Goal: Task Accomplishment & Management: Use online tool/utility

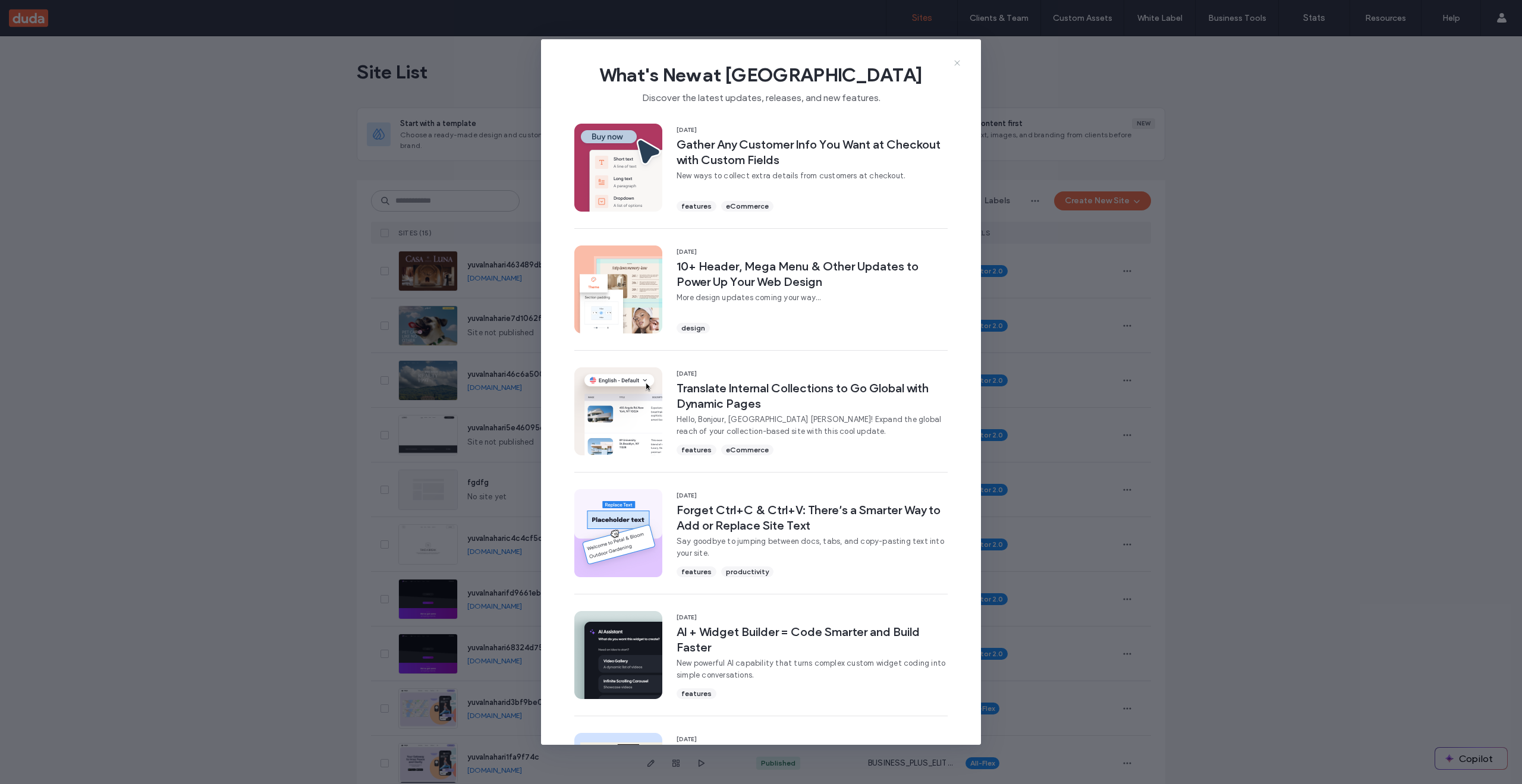
click at [955, 63] on icon at bounding box center [957, 63] width 10 height 10
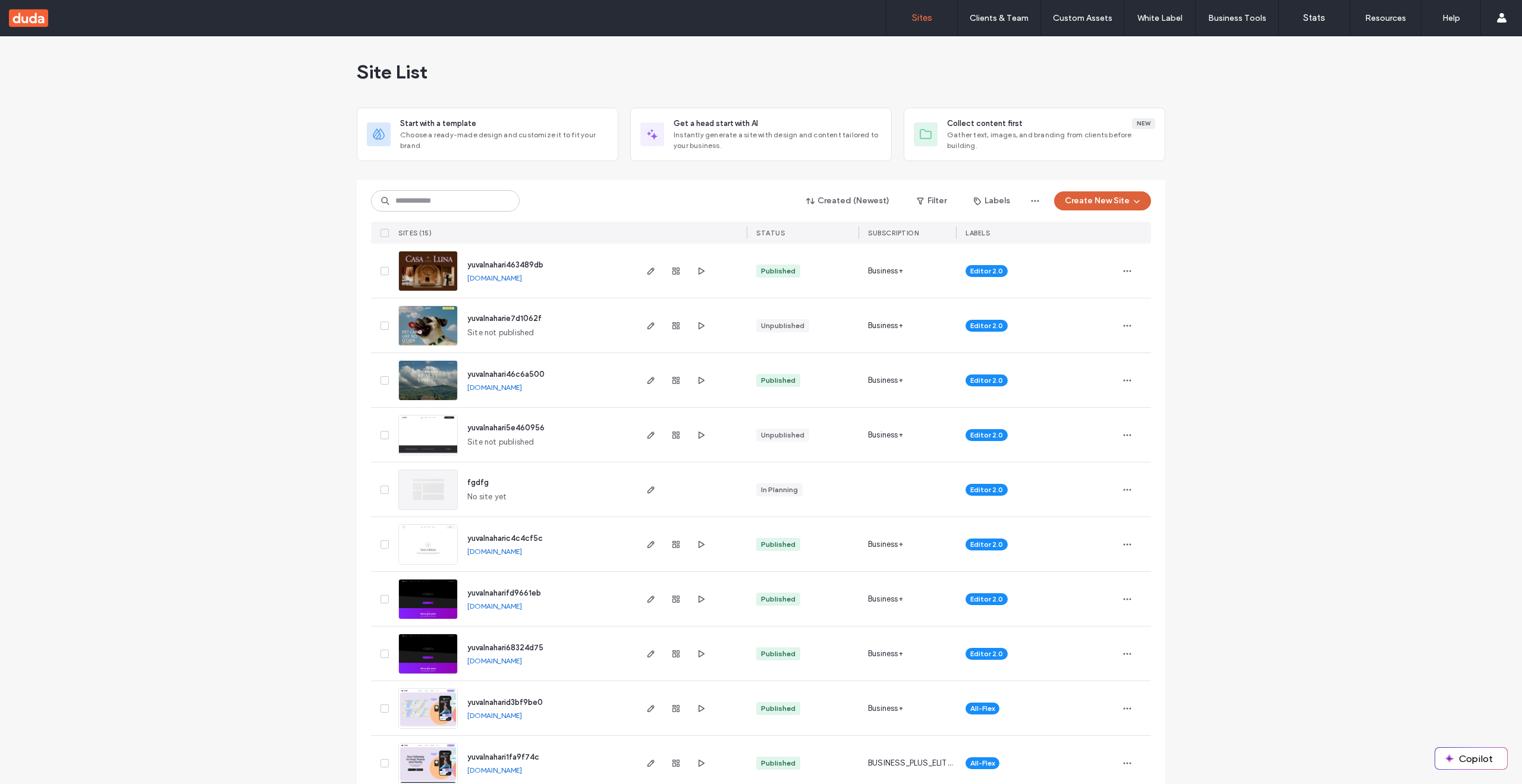
click at [1116, 197] on button "Create New Site" at bounding box center [1102, 200] width 96 height 19
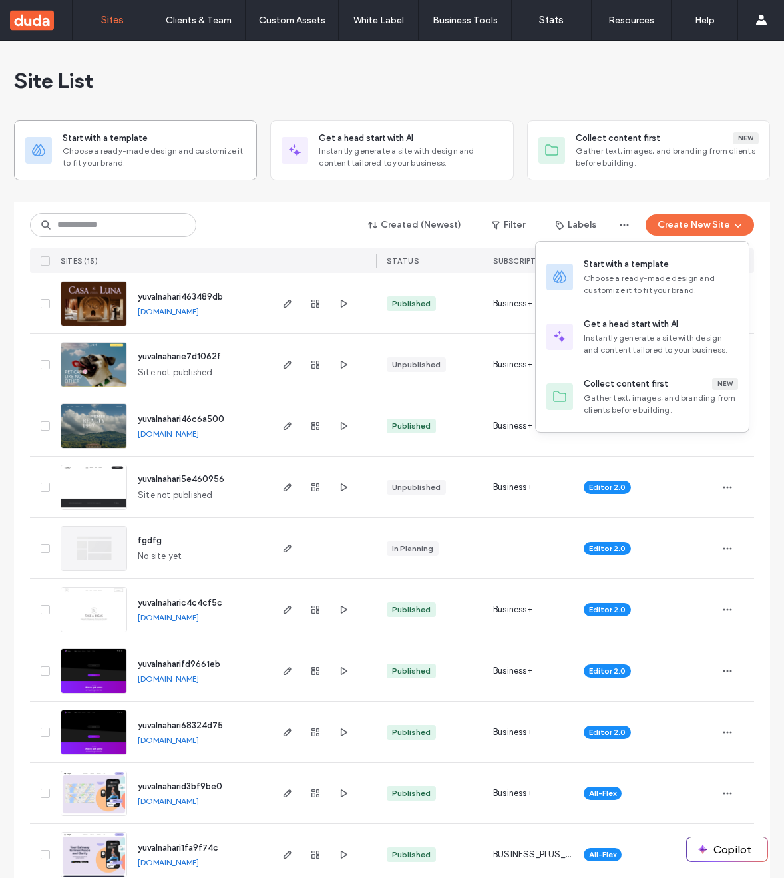
click at [104, 151] on span "Choose a ready-made design and customize it to fit your brand." at bounding box center [154, 157] width 183 height 24
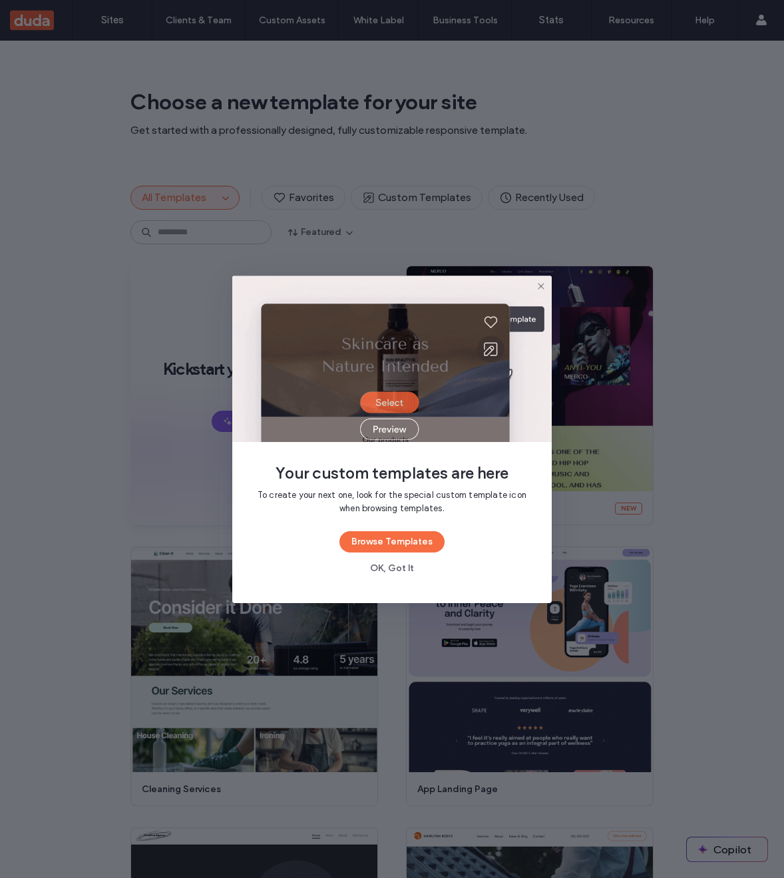
click at [542, 281] on icon at bounding box center [541, 286] width 11 height 11
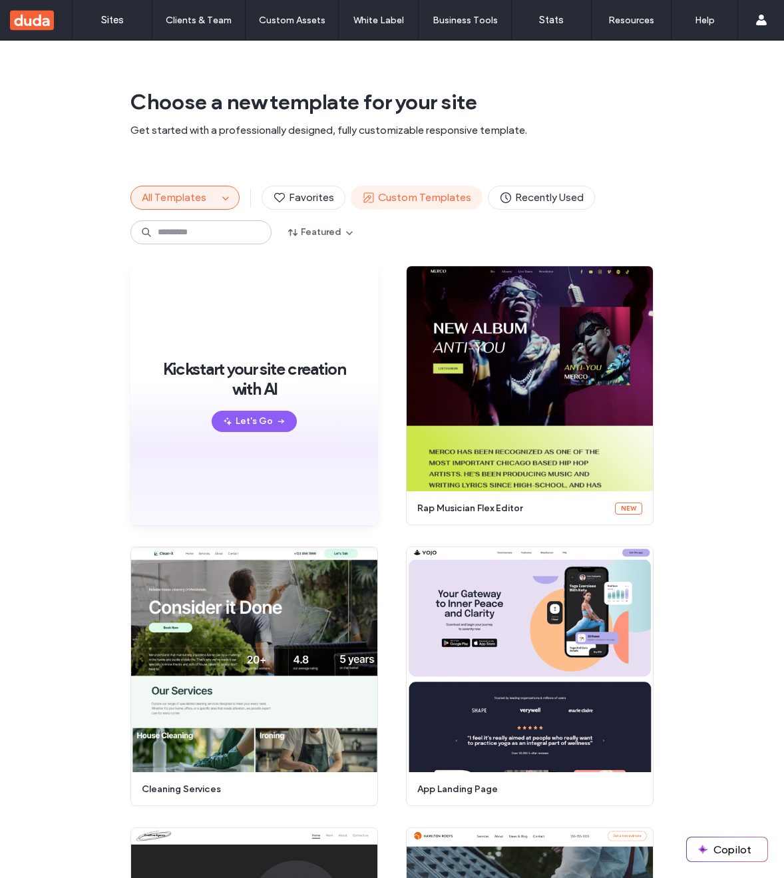
click at [419, 194] on span "Custom Templates" at bounding box center [416, 197] width 109 height 15
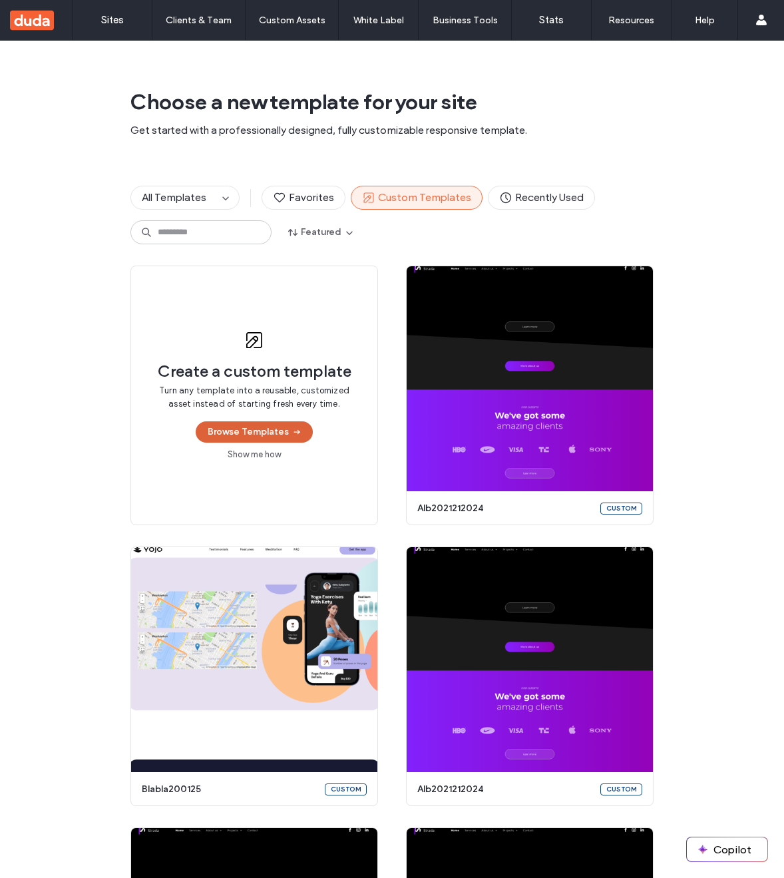
click at [272, 433] on button "Browse Templates" at bounding box center [254, 431] width 117 height 21
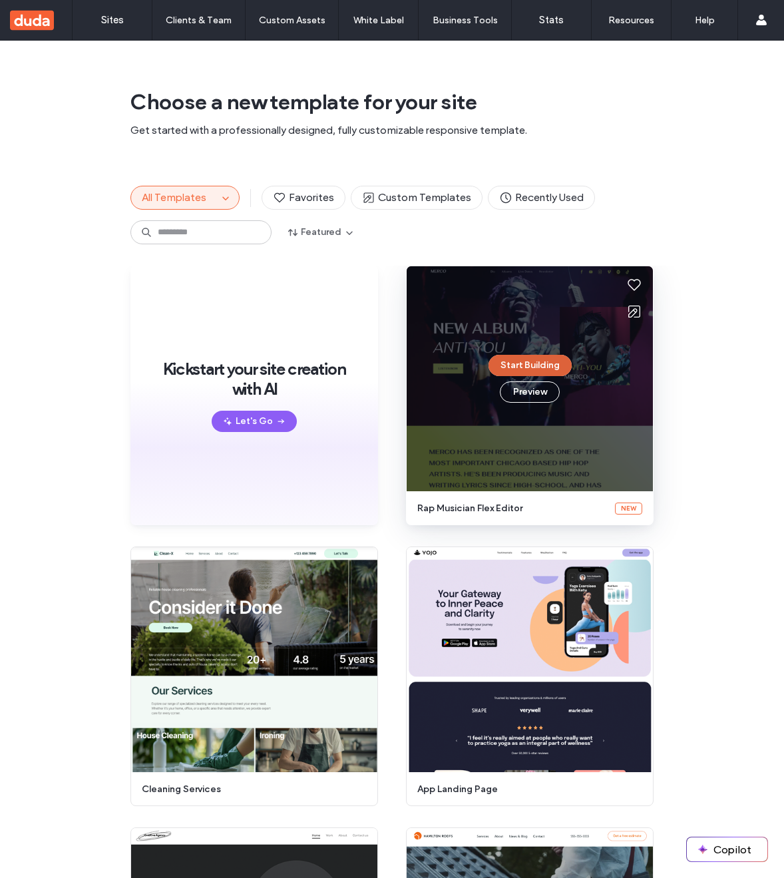
click at [542, 364] on button "Start Building" at bounding box center [529, 365] width 83 height 21
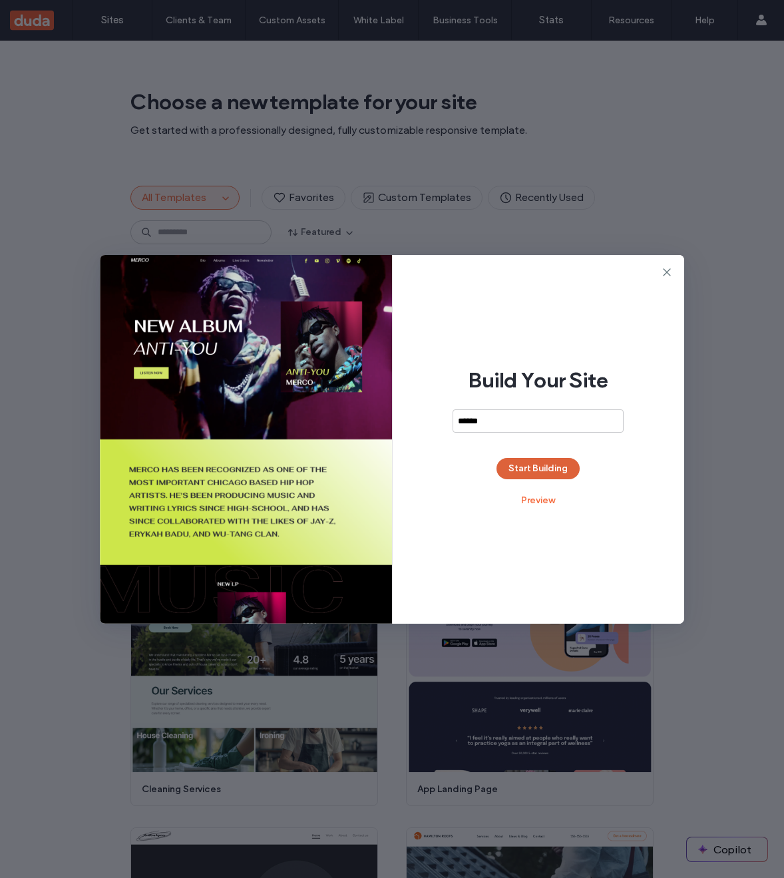
type input "******"
click at [553, 469] on button "Start Building" at bounding box center [537, 468] width 83 height 21
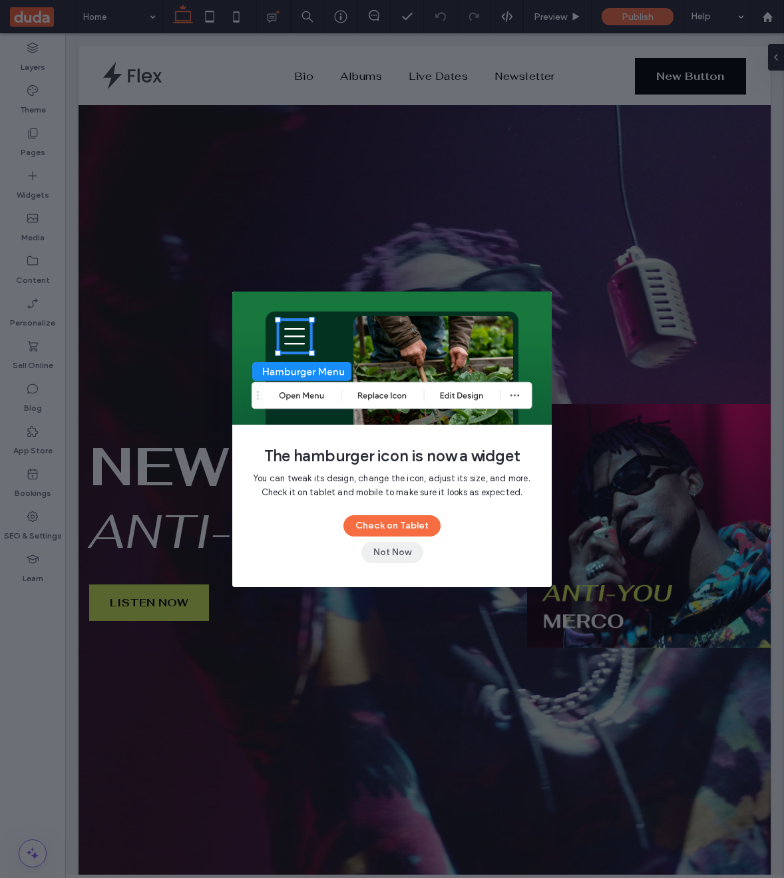
click at [399, 552] on button "Not Now" at bounding box center [392, 552] width 62 height 21
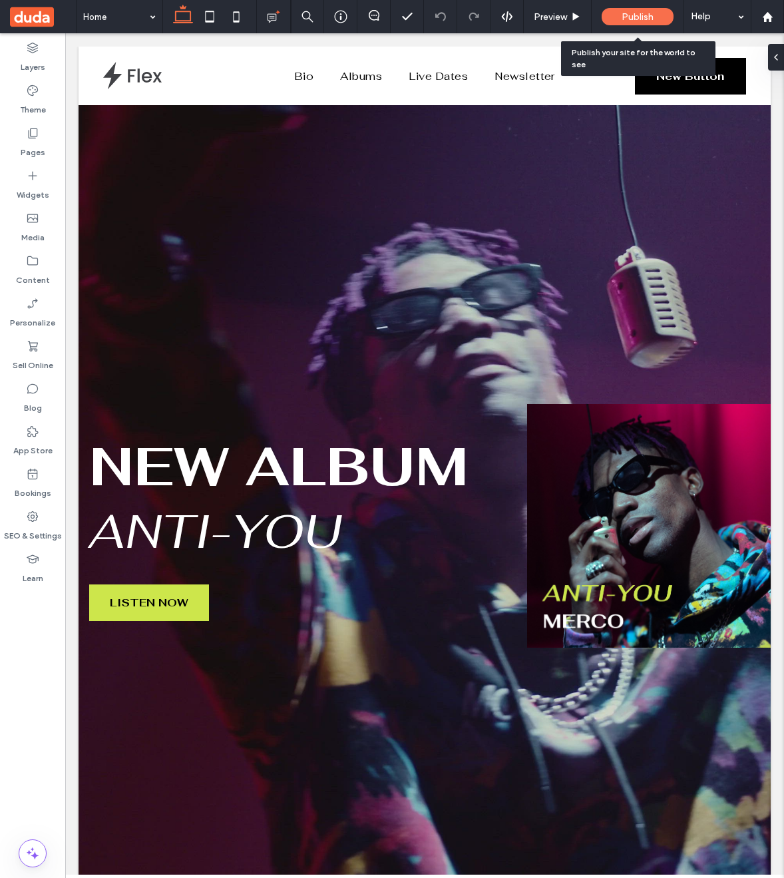
click at [642, 15] on span "Publish" at bounding box center [638, 16] width 32 height 11
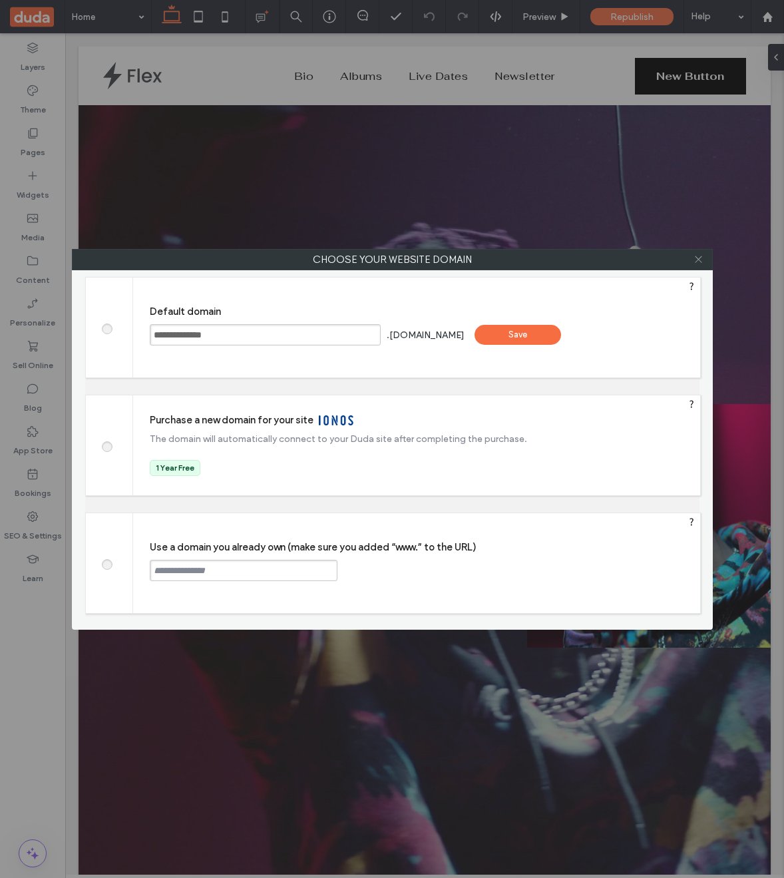
click at [699, 262] on icon at bounding box center [698, 259] width 10 height 10
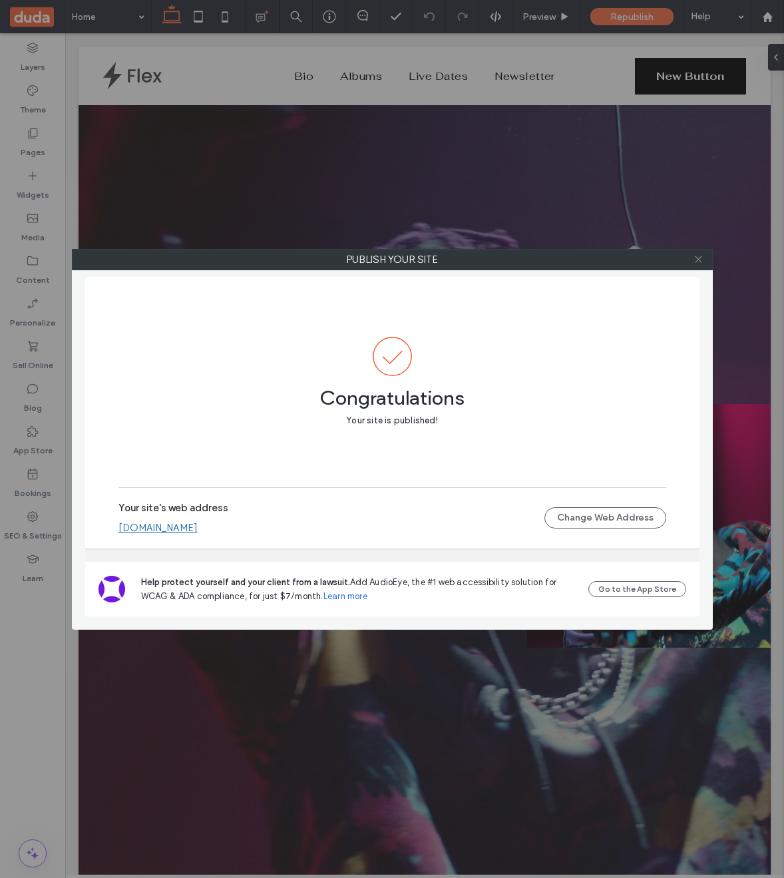
click at [699, 260] on icon at bounding box center [698, 259] width 10 height 10
